Goal: Information Seeking & Learning: Learn about a topic

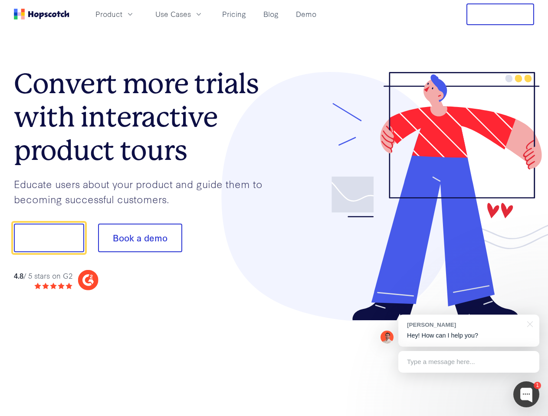
click at [274, 208] on div at bounding box center [404, 196] width 260 height 249
click at [122, 14] on span "Product" at bounding box center [108, 14] width 27 height 11
click at [191, 14] on span "Use Cases" at bounding box center [173, 14] width 36 height 11
click at [500, 14] on button "Free Trial" at bounding box center [500, 14] width 68 height 22
click at [140, 238] on button "Book a demo" at bounding box center [140, 238] width 84 height 29
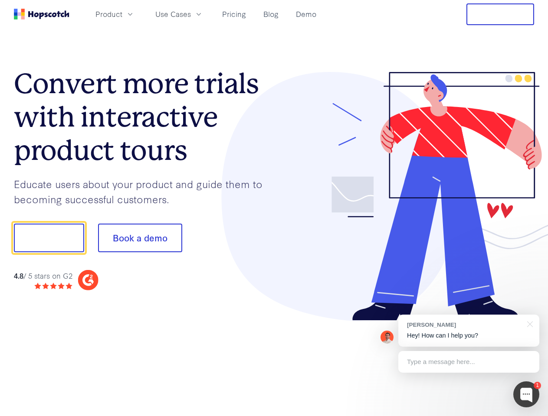
click at [526, 395] on div at bounding box center [526, 395] width 26 height 26
click at [468, 331] on div "[PERSON_NAME] Hey! How can I help you?" at bounding box center [468, 331] width 141 height 32
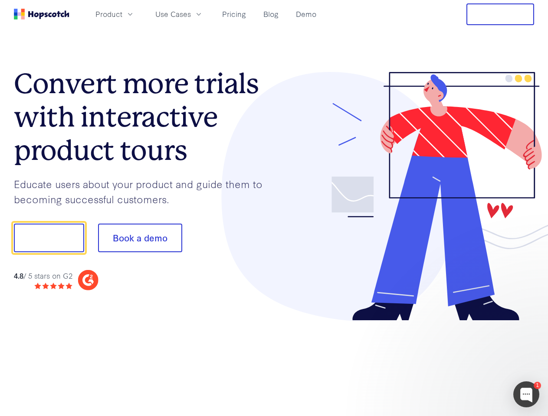
click at [528, 324] on div at bounding box center [457, 236] width 163 height 289
click at [468, 362] on div at bounding box center [457, 295] width 163 height 173
